Goal: Find specific page/section: Find specific page/section

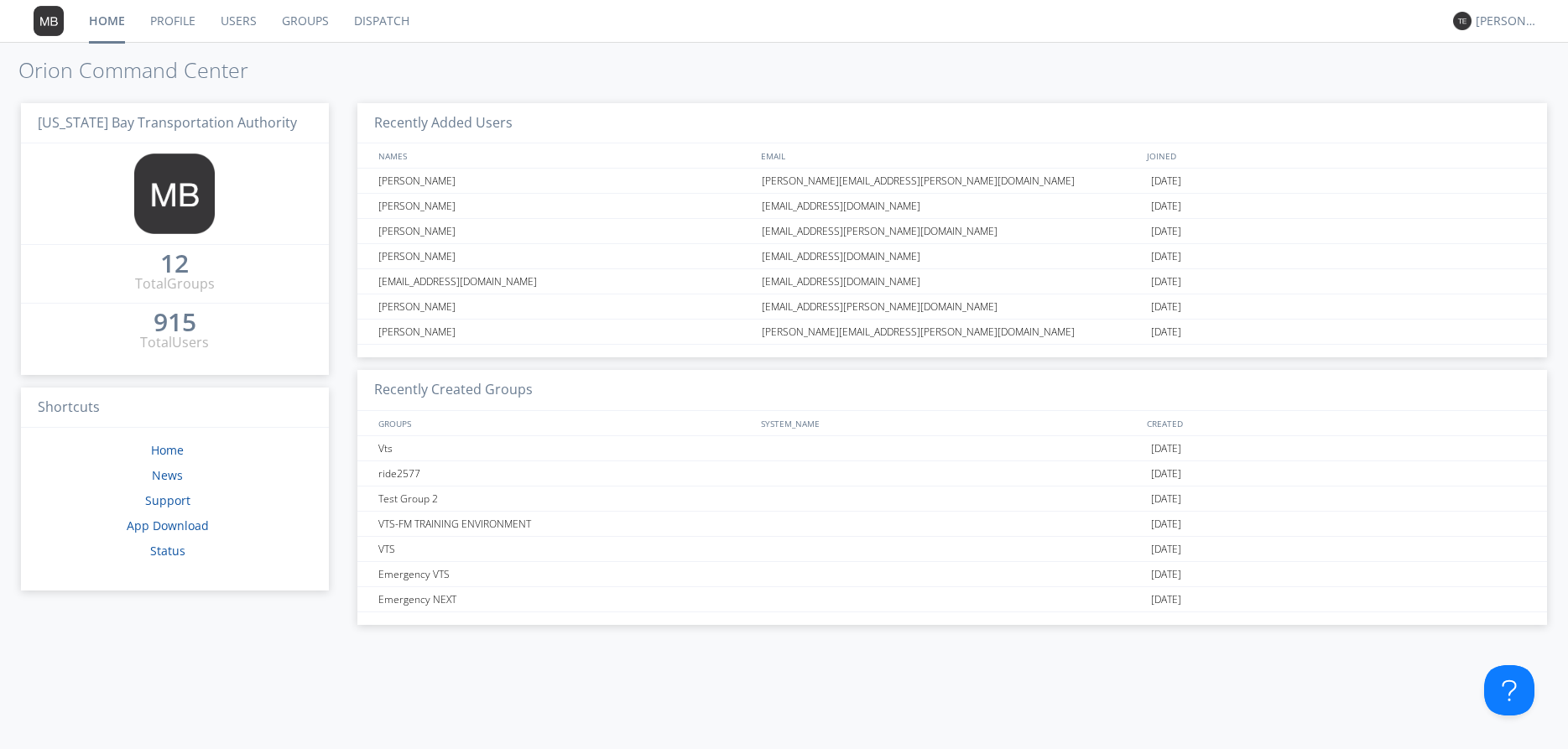
click at [361, 22] on link "Dispatch" at bounding box center [381, 21] width 80 height 42
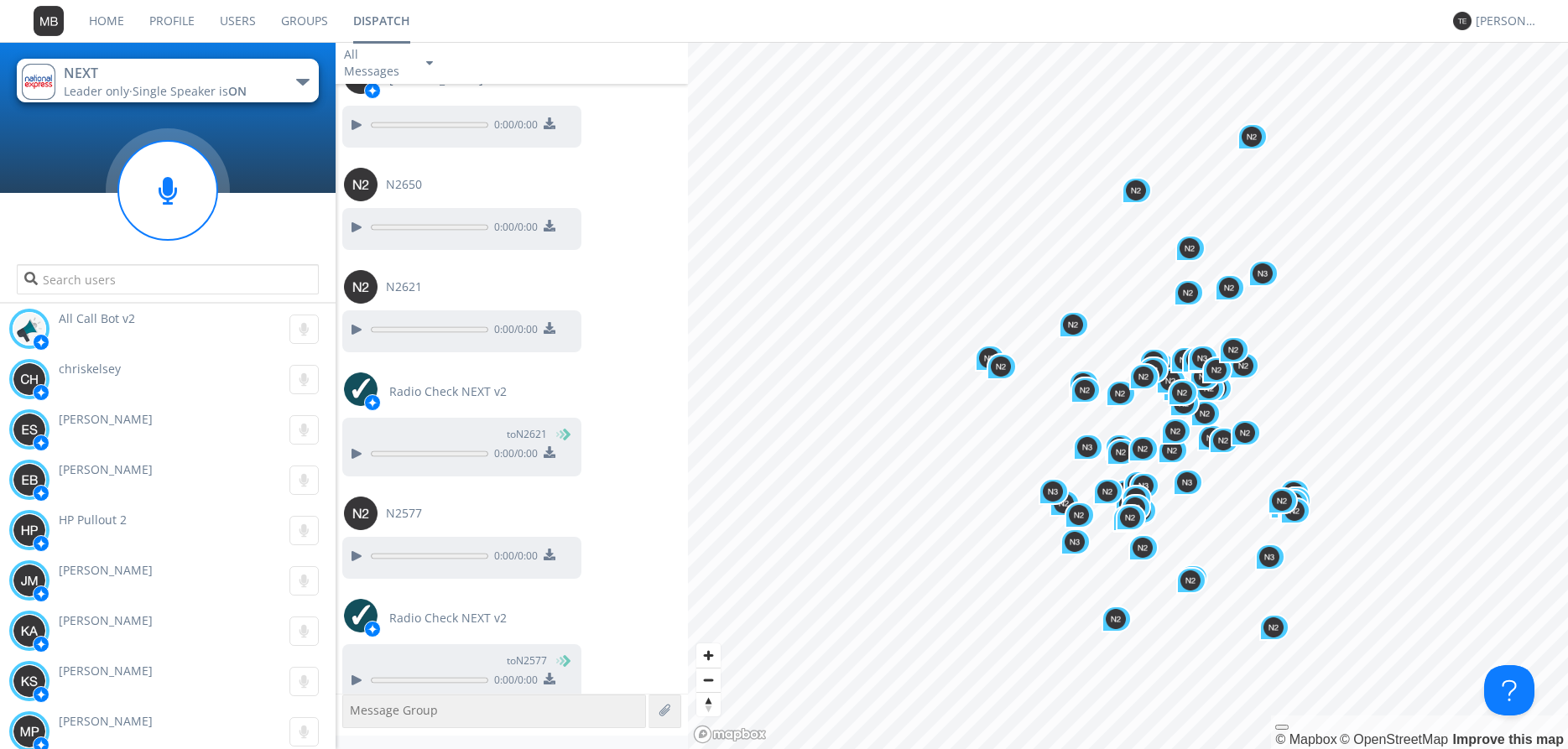
scroll to position [1498, 0]
click at [171, 189] on g at bounding box center [167, 190] width 99 height 99
click at [163, 176] on circle at bounding box center [167, 190] width 99 height 99
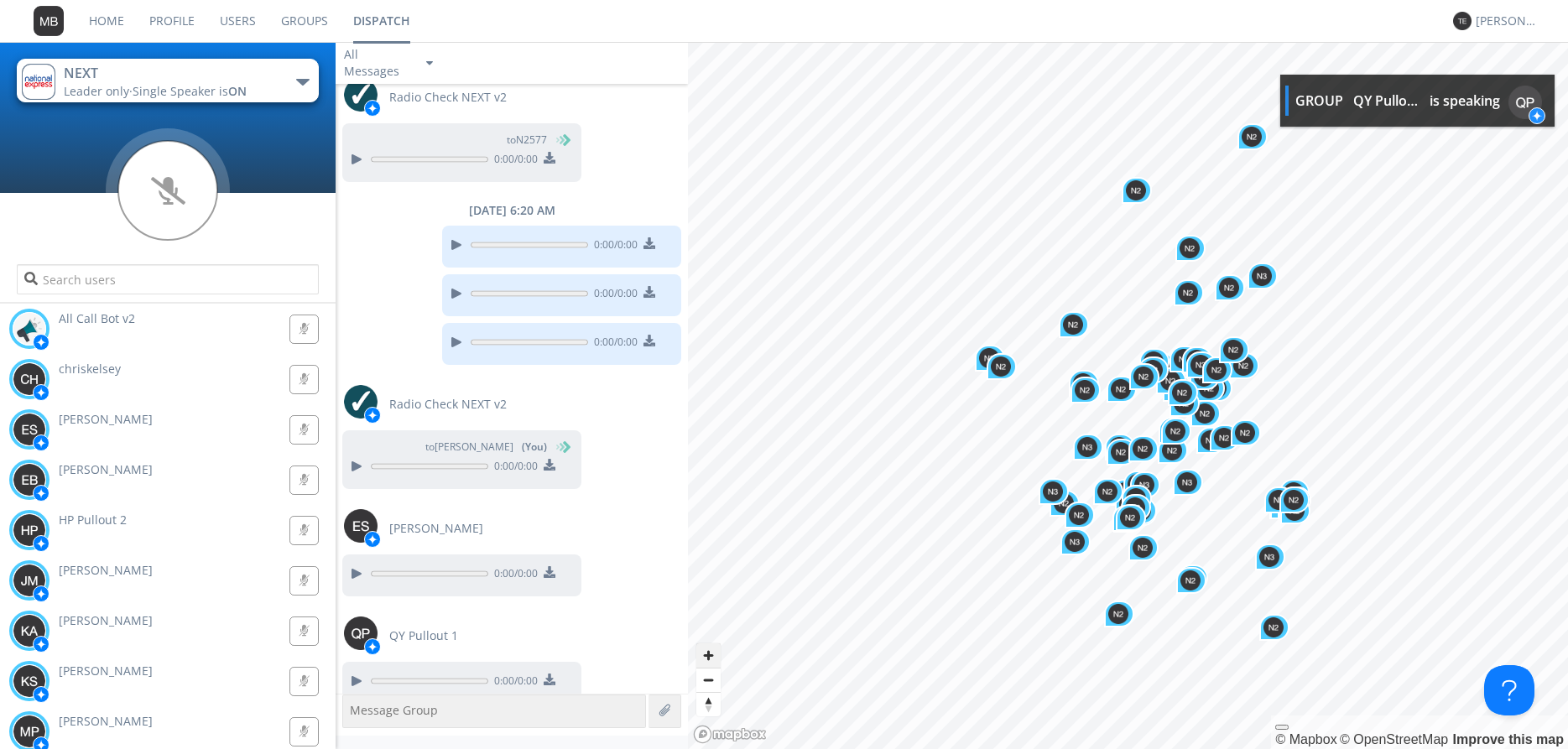
scroll to position [2017, 0]
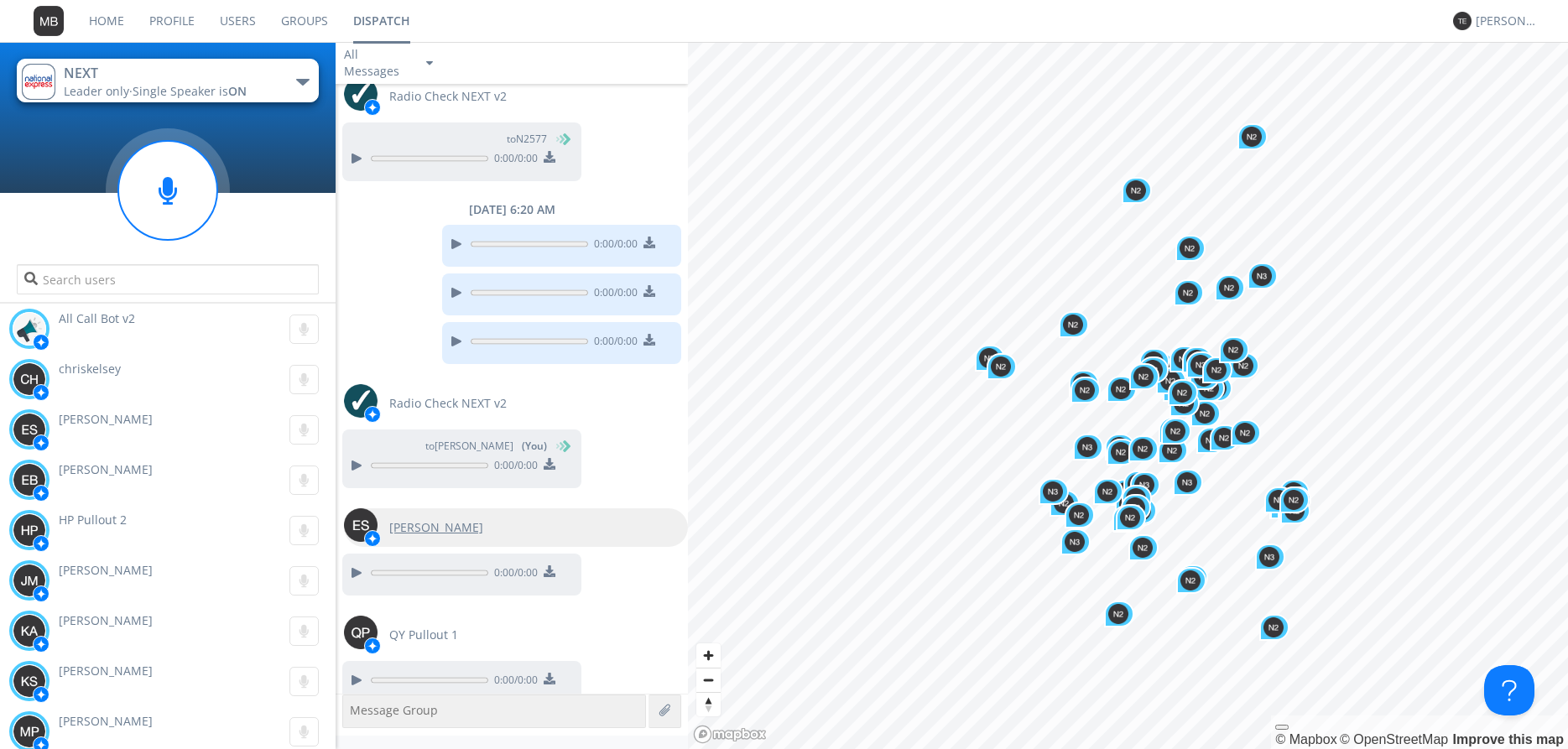
click at [356, 508] on img at bounding box center [360, 525] width 33 height 33
type input "[PERSON_NAME]"
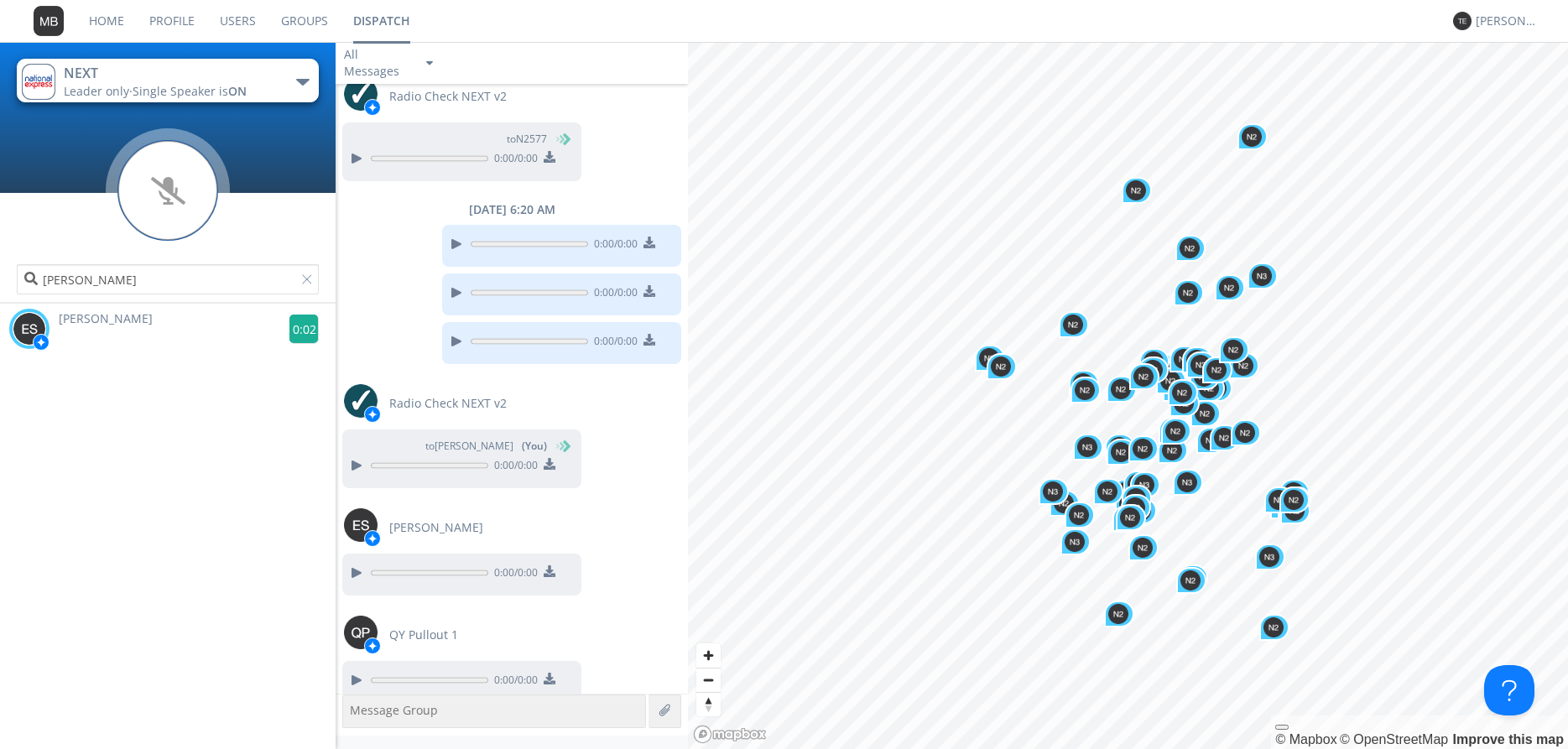
click at [301, 330] on g at bounding box center [303, 329] width 29 height 29
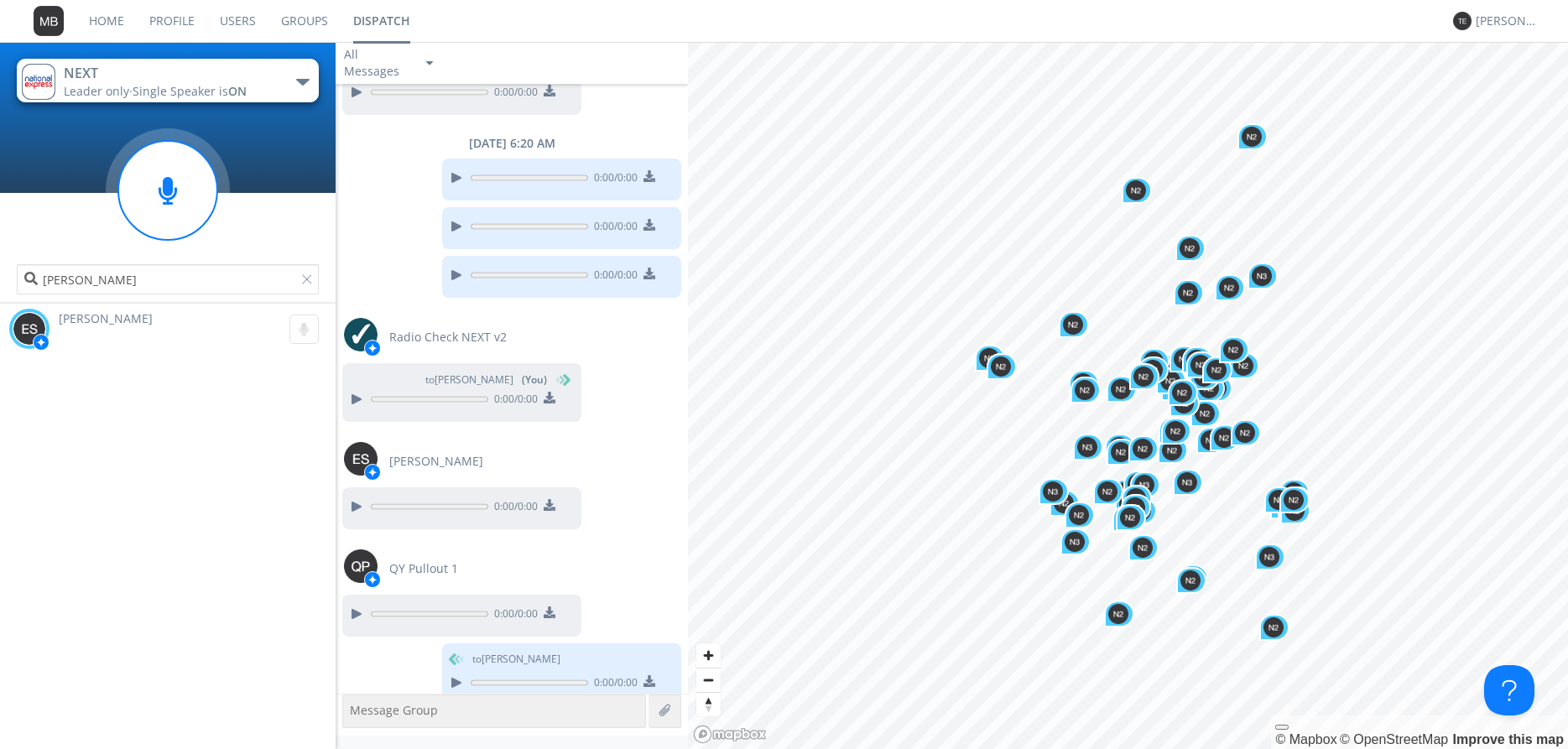
scroll to position [2084, 0]
click at [306, 284] on div at bounding box center [310, 282] width 17 height 17
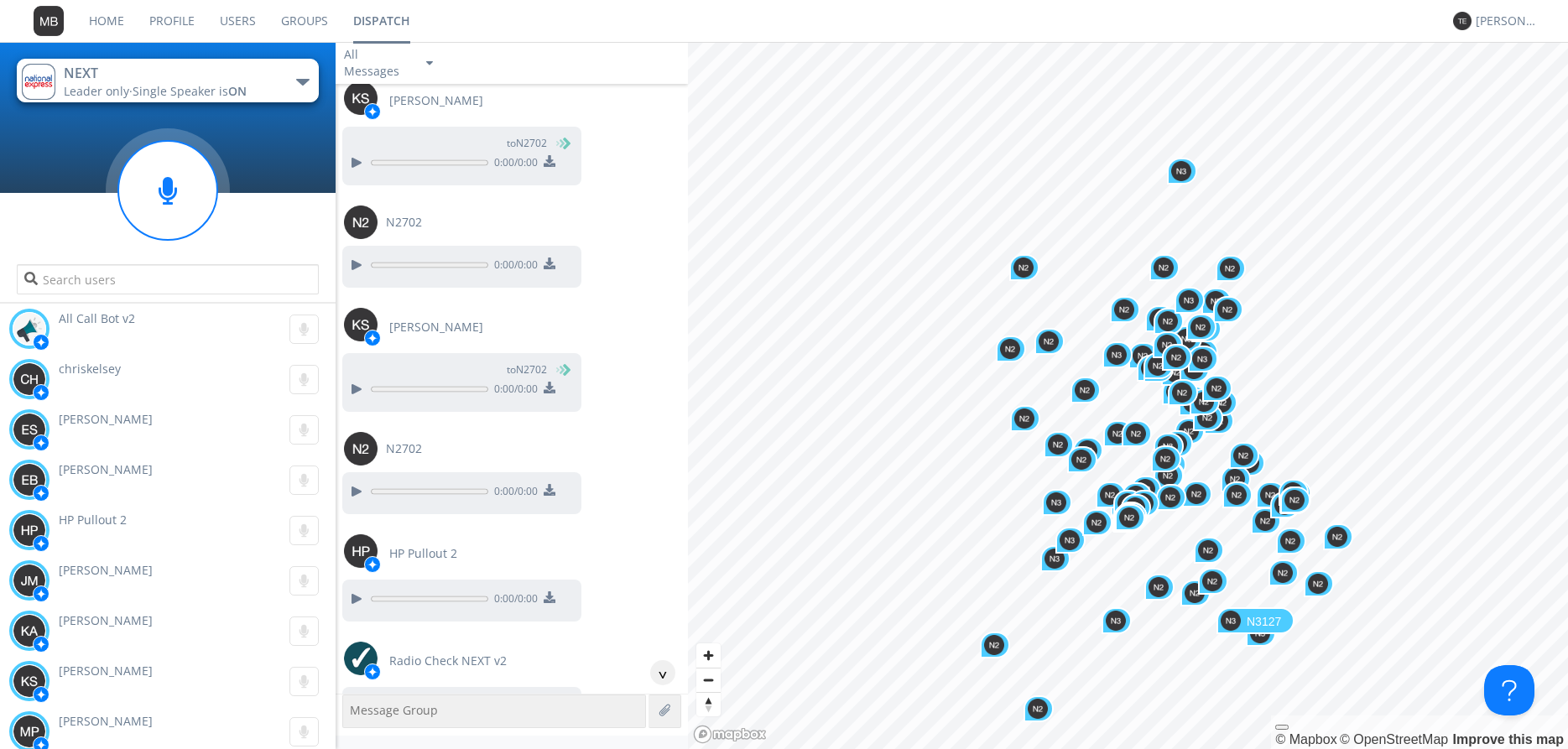
scroll to position [9248, 0]
